Goal: Find specific page/section

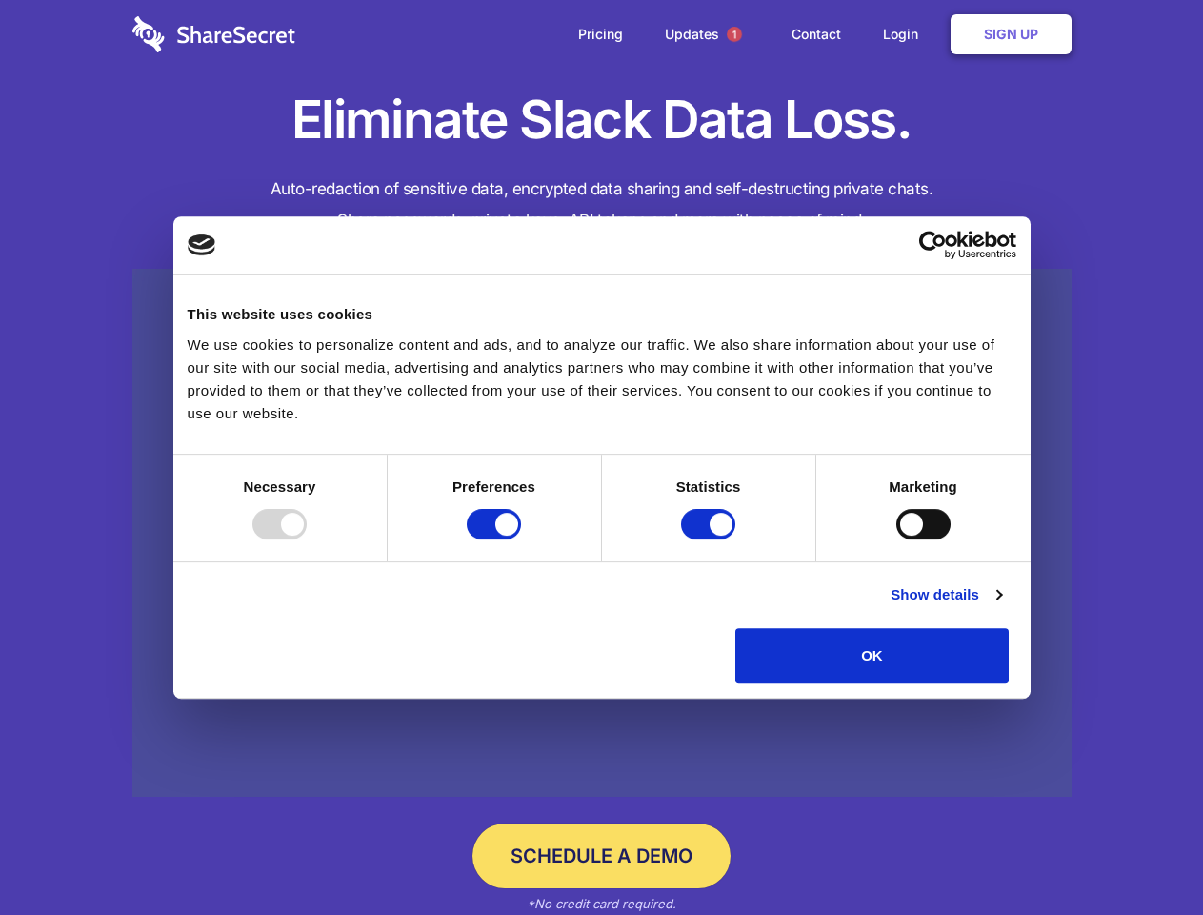
click at [307, 539] on div at bounding box center [279, 524] width 54 height 30
click at [521, 539] on input "Preferences" at bounding box center [494, 524] width 54 height 30
checkbox input "false"
click at [711, 539] on input "Statistics" at bounding box center [708, 524] width 54 height 30
checkbox input "false"
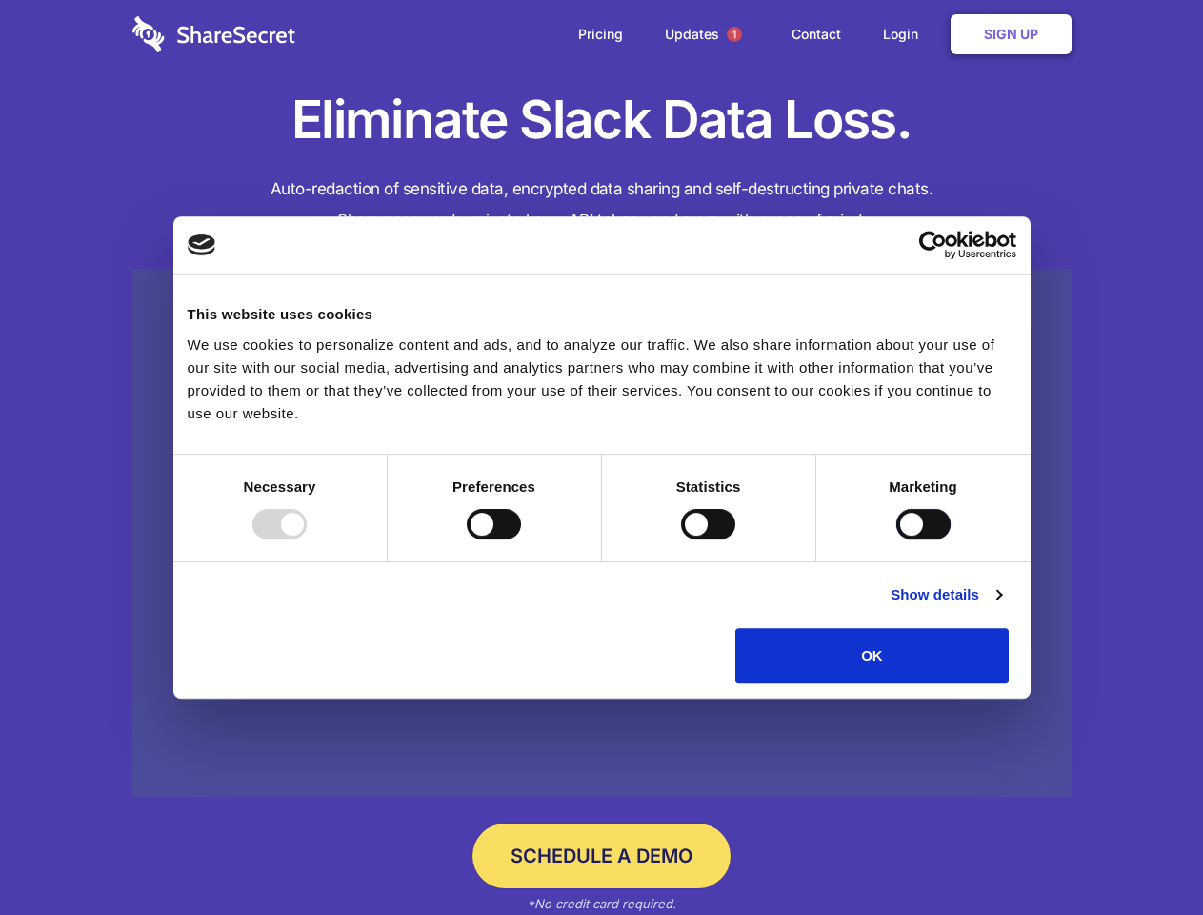
click at [897, 539] on input "Marketing" at bounding box center [924, 524] width 54 height 30
checkbox input "true"
click at [1001, 606] on link "Show details" at bounding box center [946, 594] width 111 height 23
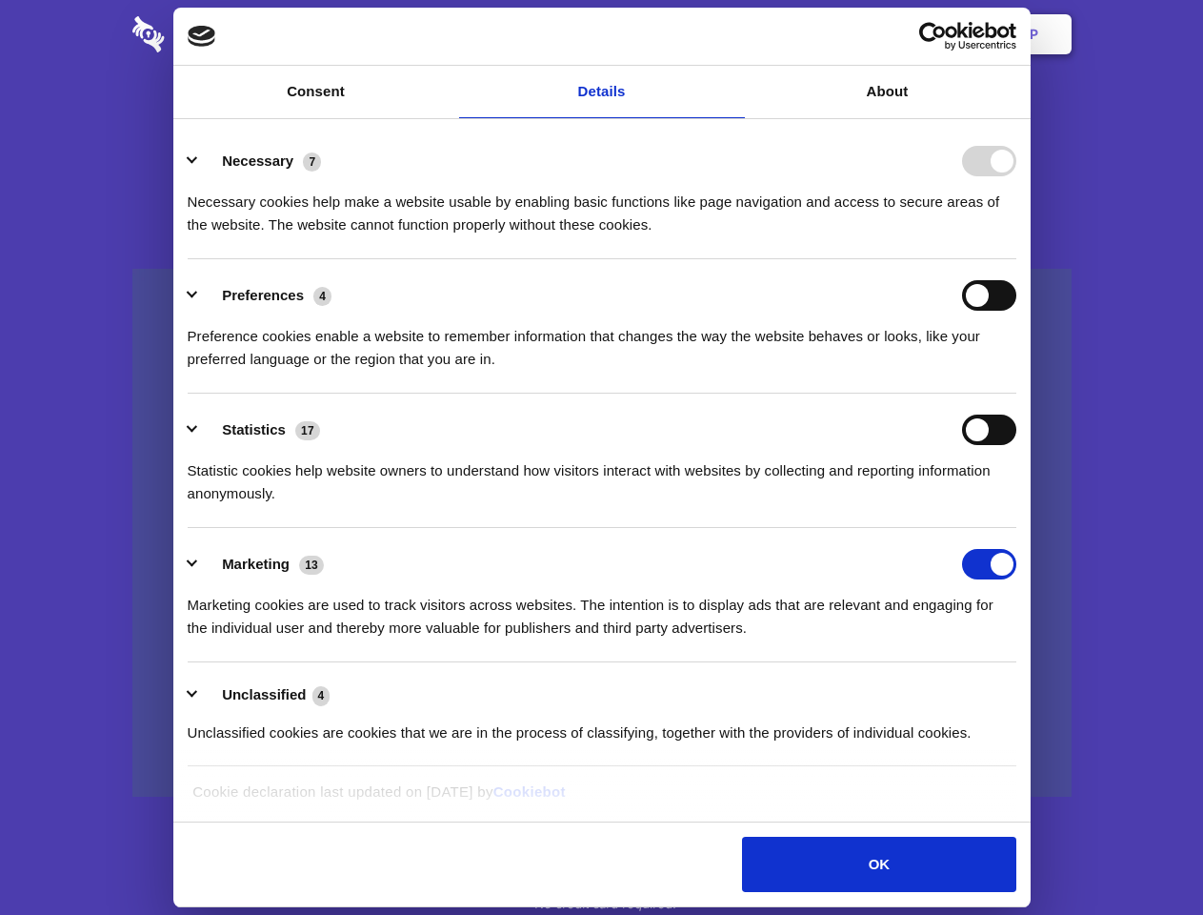
click at [1017, 259] on li "Necessary 7 Necessary cookies help make a website usable by enabling basic func…" at bounding box center [602, 192] width 829 height 134
click at [734, 34] on span "1" at bounding box center [734, 34] width 15 height 15
